Goal: Find contact information: Find contact information

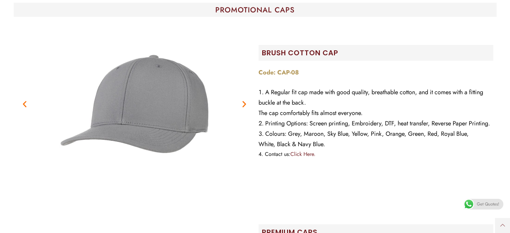
scroll to position [201, 0]
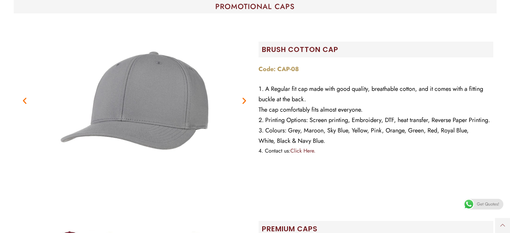
click at [243, 96] on icon "Next slide" at bounding box center [244, 100] width 8 height 8
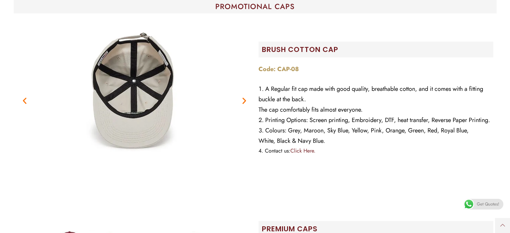
click at [243, 96] on icon "Next slide" at bounding box center [244, 100] width 8 height 8
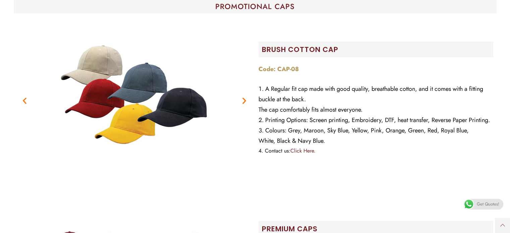
click at [245, 96] on icon "Next slide" at bounding box center [244, 100] width 8 height 8
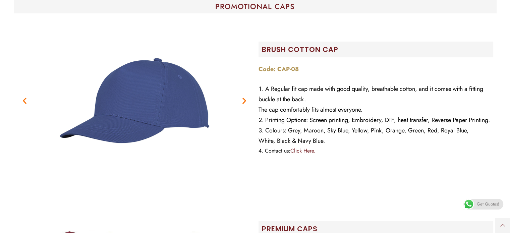
click at [245, 96] on icon "Next slide" at bounding box center [244, 100] width 8 height 8
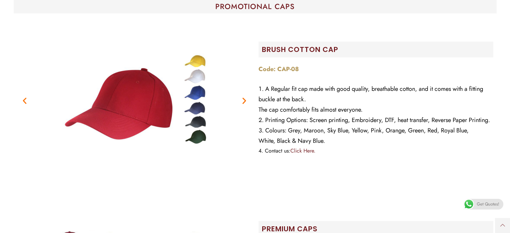
click at [245, 96] on icon "Next slide" at bounding box center [244, 100] width 8 height 8
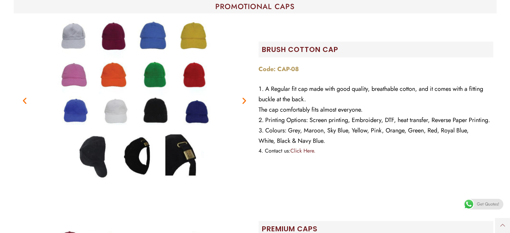
click at [244, 96] on icon "Next slide" at bounding box center [244, 100] width 8 height 8
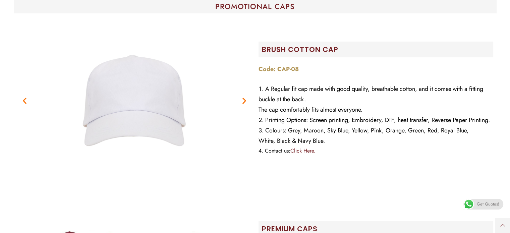
click at [244, 96] on icon "Next slide" at bounding box center [244, 100] width 8 height 8
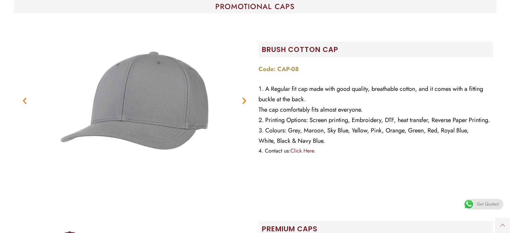
click at [244, 83] on figure "2 / 7" at bounding box center [134, 101] width 235 height 168
click at [241, 96] on icon "Next slide" at bounding box center [244, 100] width 8 height 8
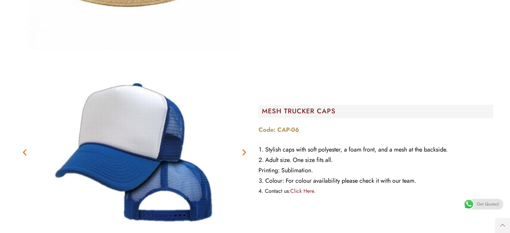
scroll to position [1140, 0]
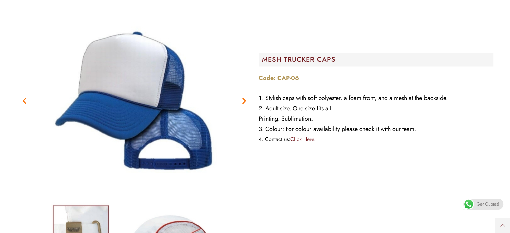
click at [241, 96] on icon "Next slide" at bounding box center [244, 100] width 8 height 8
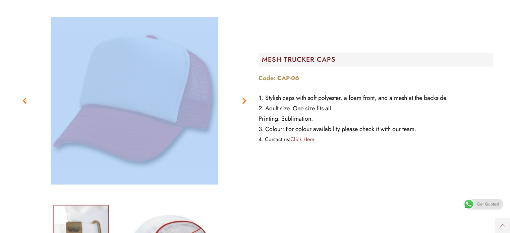
drag, startPoint x: 243, startPoint y: 80, endPoint x: 243, endPoint y: 21, distance: 59.0
click at [244, 53] on div "Previous Next" at bounding box center [134, 101] width 235 height 168
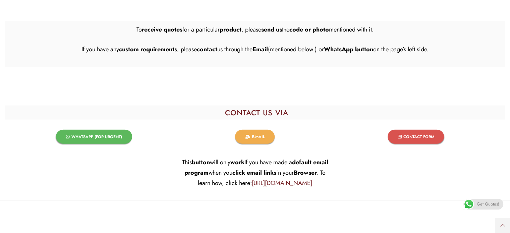
scroll to position [1576, 0]
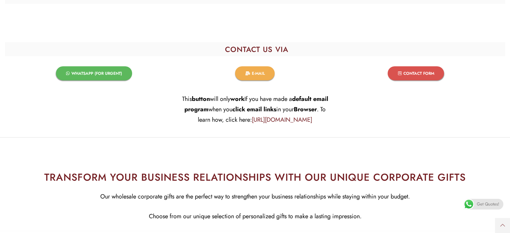
click at [112, 71] on span "WHATSAPP (FOR URGENT)​" at bounding box center [96, 73] width 51 height 4
